Goal: Download file/media

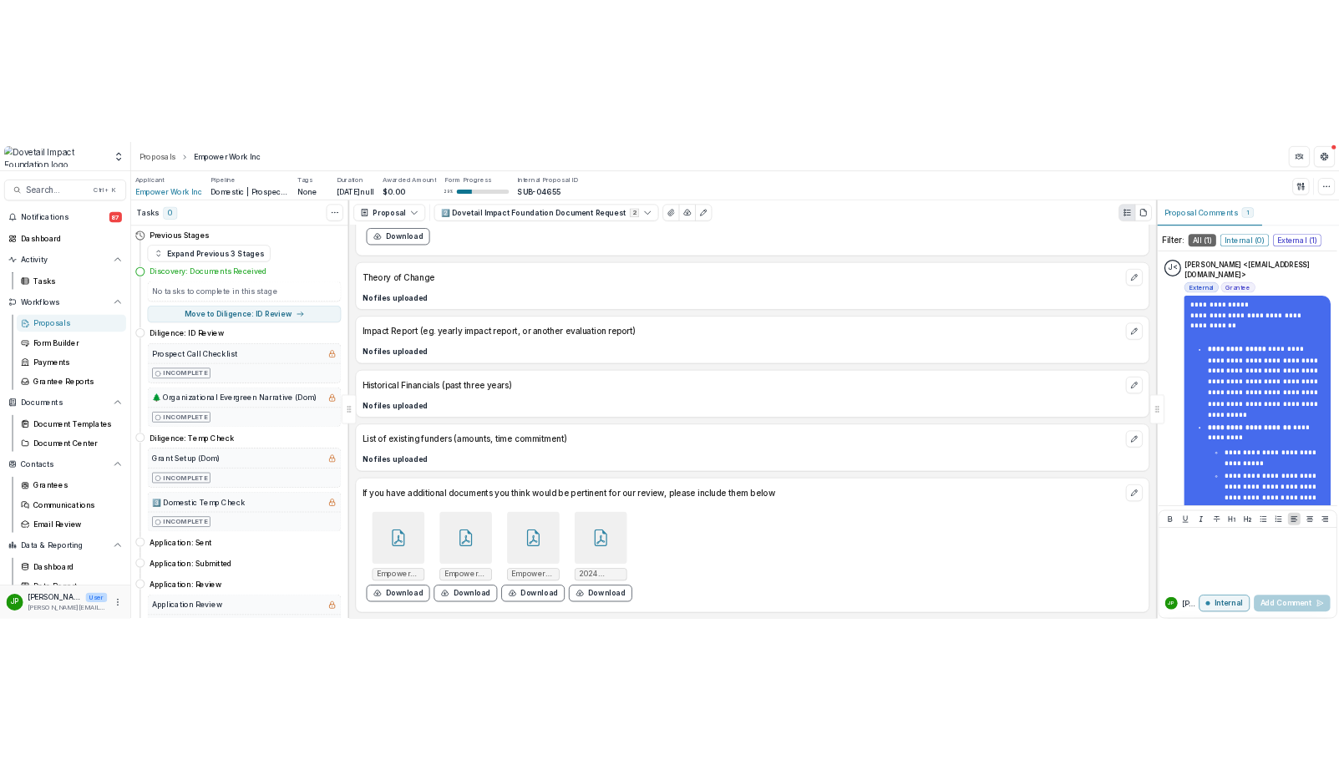
scroll to position [398, 0]
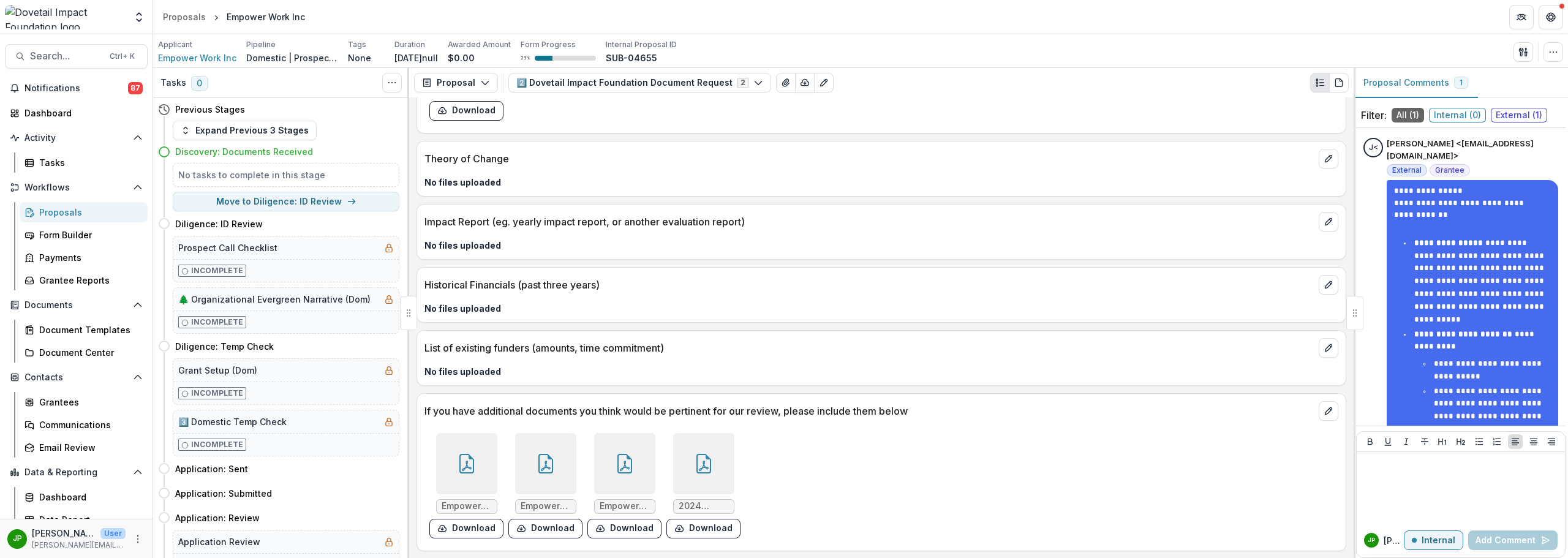
click at [73, 217] on div "Proposals" at bounding box center [88, 213] width 99 height 13
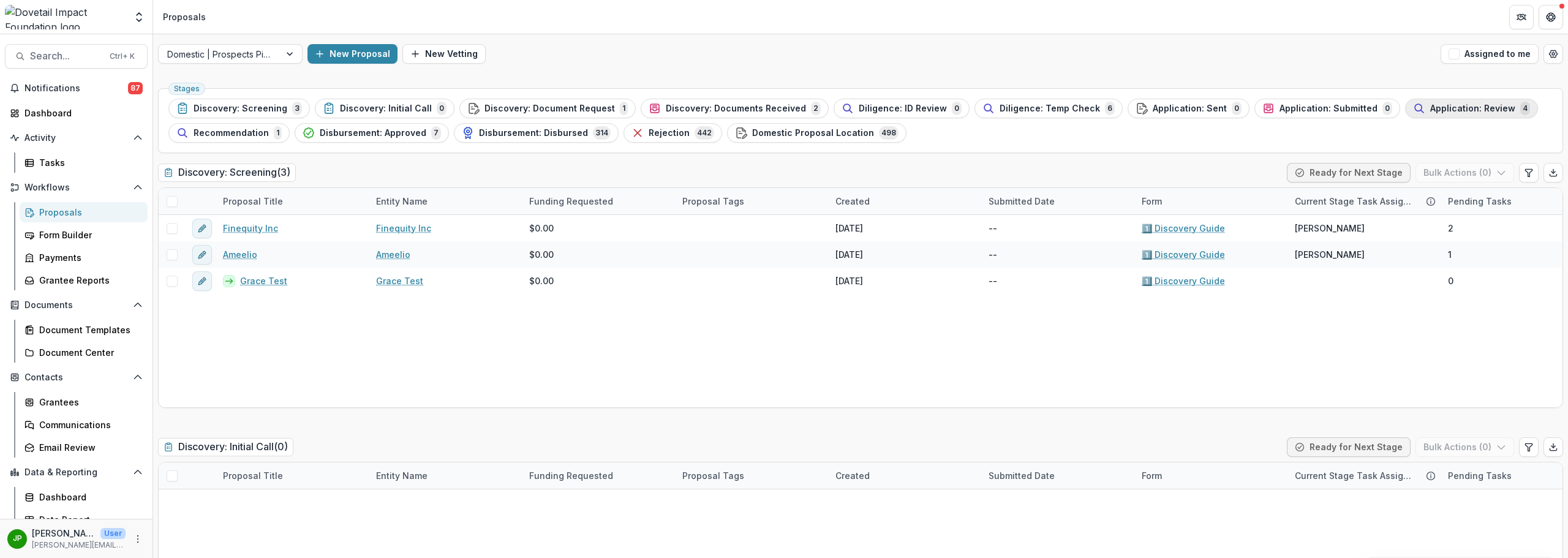
click at [529, 103] on div "Application: Review 4" at bounding box center [1472, 109] width 117 height 13
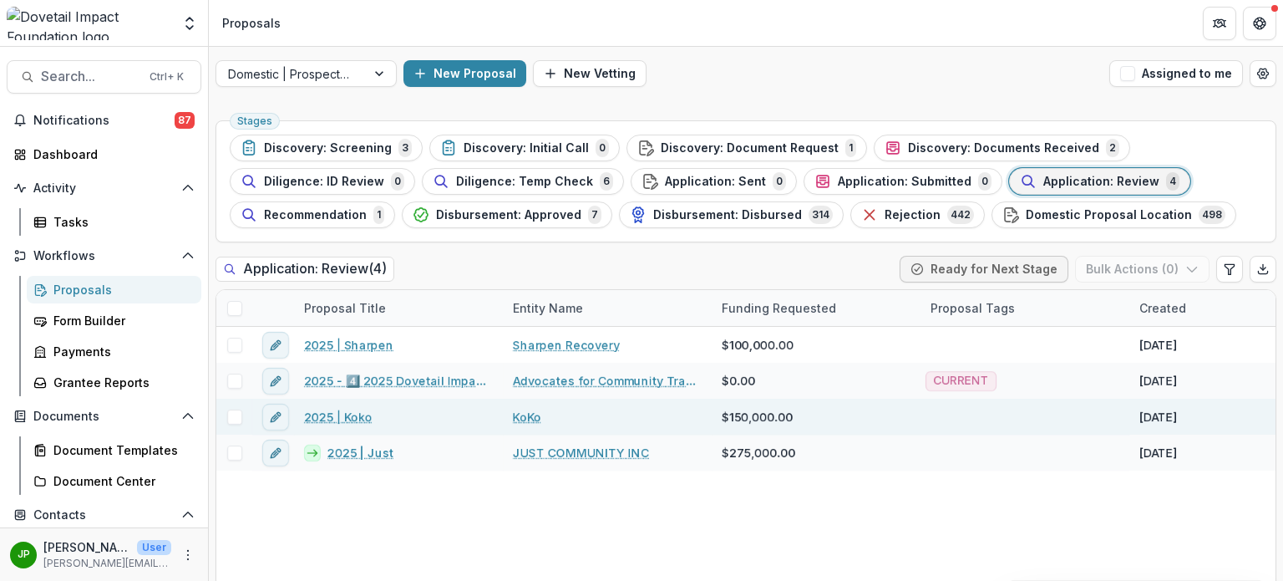
click at [361, 424] on link "2025 | Koko" at bounding box center [338, 417] width 69 height 18
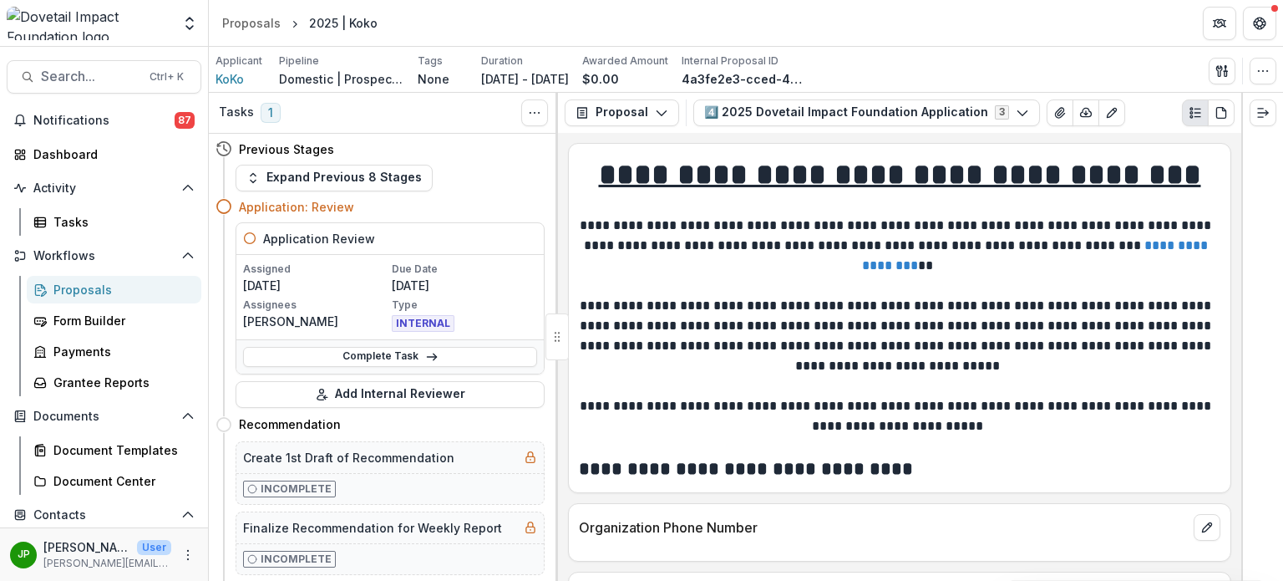
drag, startPoint x: 1093, startPoint y: 118, endPoint x: -828, endPoint y: 526, distance: 1963.9
click at [0, 526] on html "Skip to content Team Settings Admin Settings Proposals 2025 | Koko Search... Ct…" at bounding box center [641, 290] width 1283 height 581
click at [721, 106] on icon "button" at bounding box center [1086, 112] width 13 height 13
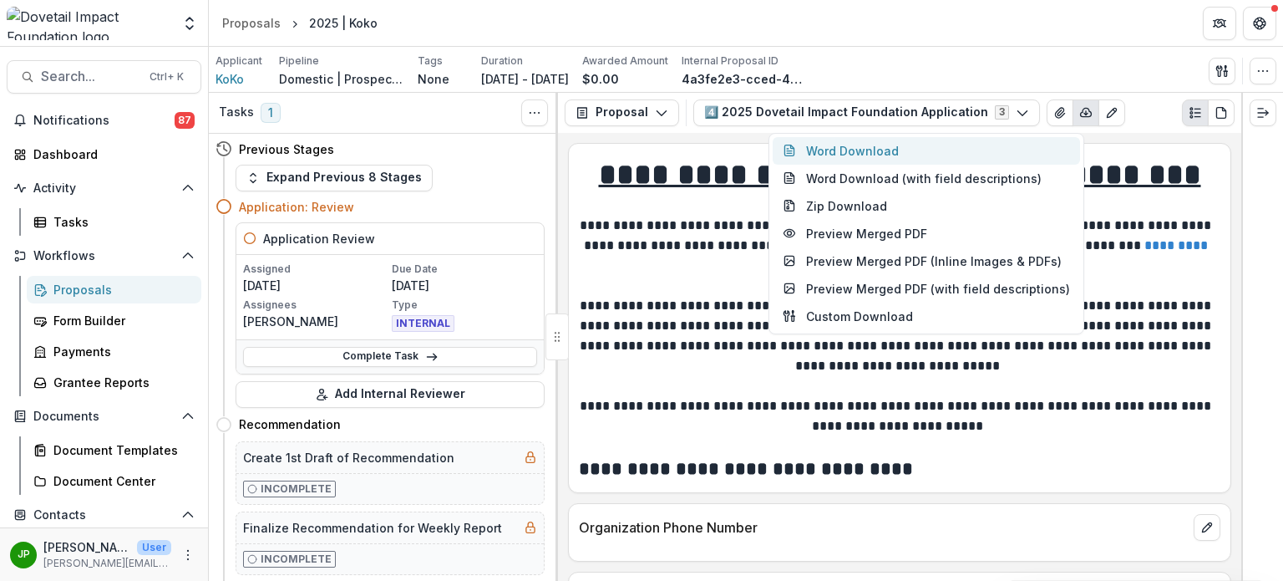
click at [721, 155] on button "Word Download" at bounding box center [926, 151] width 307 height 28
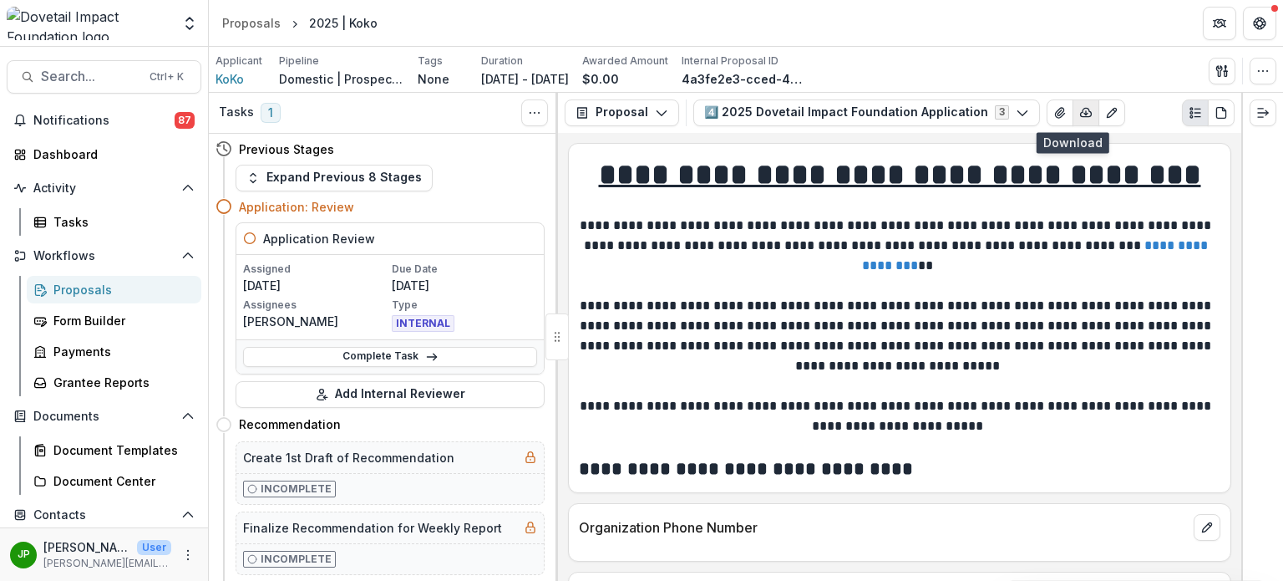
click at [721, 116] on icon "button" at bounding box center [1086, 112] width 11 height 8
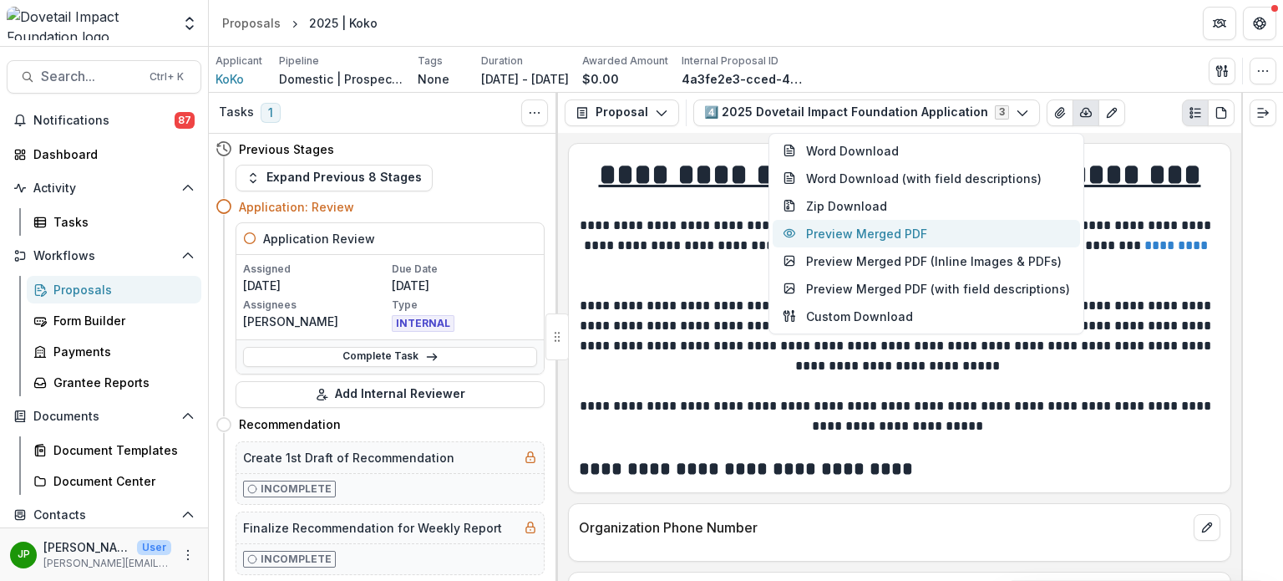
click at [721, 223] on button "Preview Merged PDF" at bounding box center [926, 234] width 307 height 28
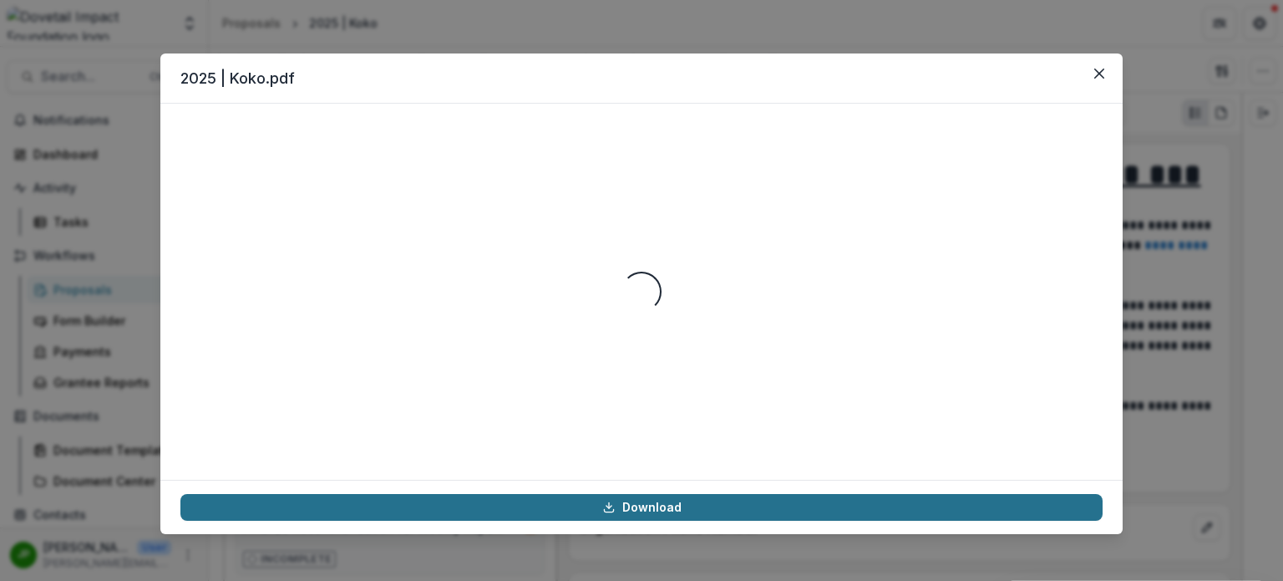
click at [633, 508] on link "Download" at bounding box center [641, 507] width 922 height 27
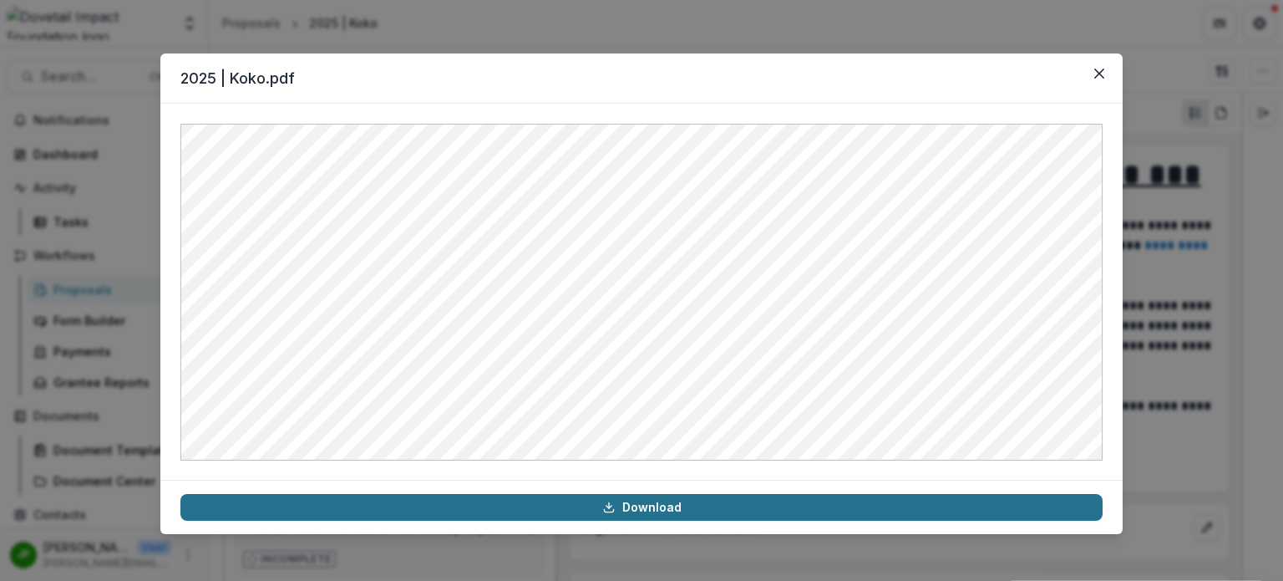
click at [646, 511] on link "Download" at bounding box center [641, 507] width 922 height 27
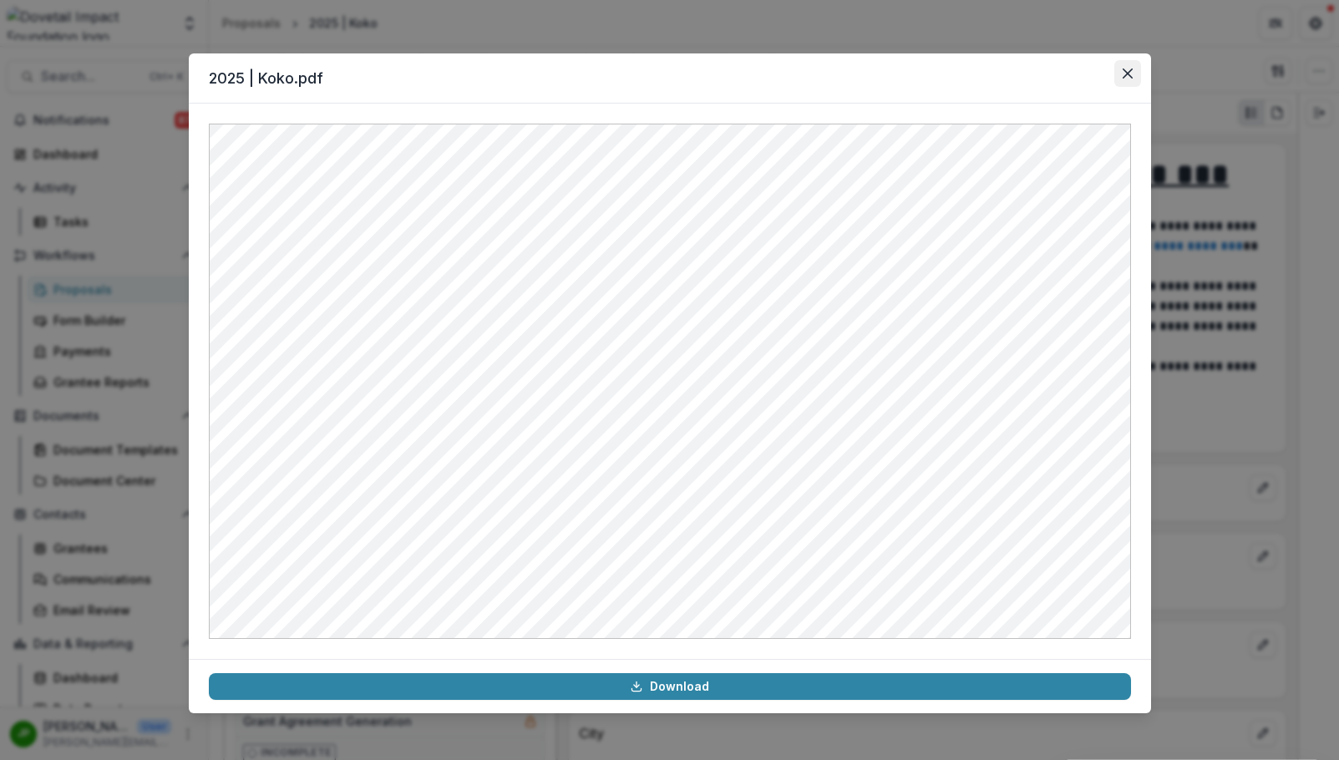
click at [721, 76] on icon "Close" at bounding box center [1128, 74] width 10 height 10
